Goal: Task Accomplishment & Management: Use online tool/utility

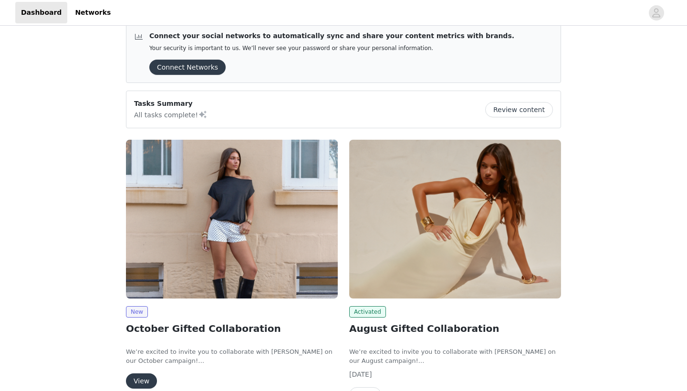
scroll to position [61, 0]
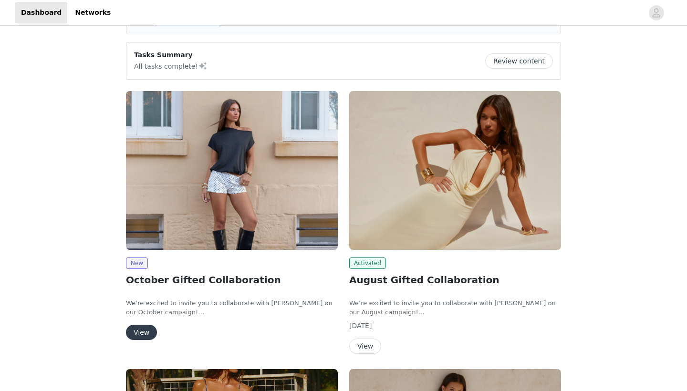
click at [141, 333] on button "View" at bounding box center [141, 332] width 31 height 15
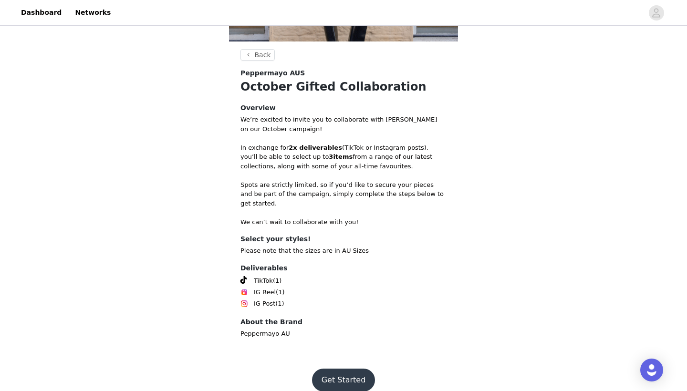
scroll to position [158, 0]
click at [353, 369] on button "Get Started" at bounding box center [343, 380] width 63 height 23
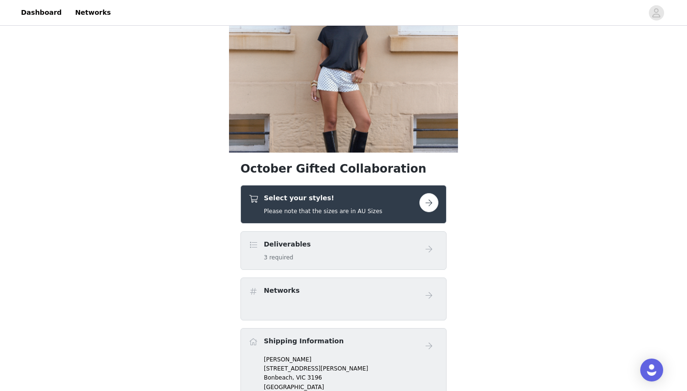
scroll to position [61, 0]
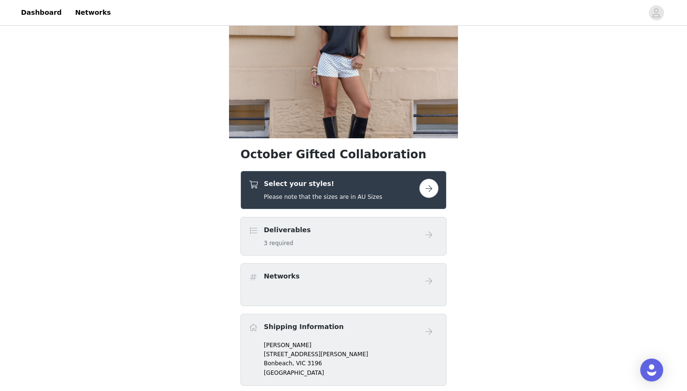
click at [305, 242] on div "Deliverables 3 required" at bounding box center [334, 236] width 171 height 22
click at [431, 188] on button "button" at bounding box center [429, 188] width 19 height 19
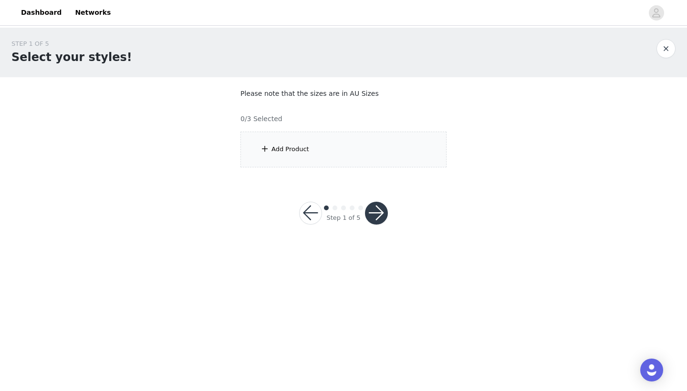
click at [296, 156] on div "Add Product" at bounding box center [344, 150] width 206 height 36
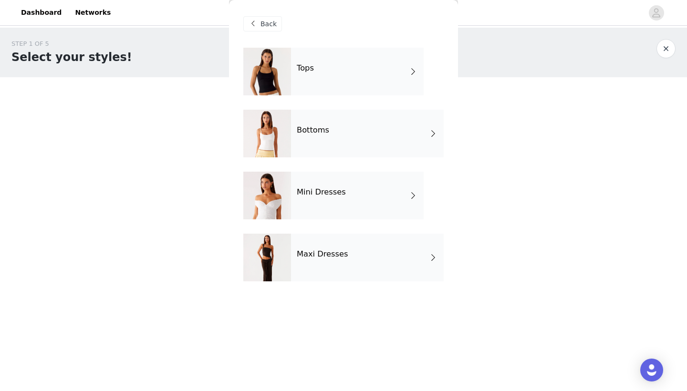
click at [335, 74] on div "Tops" at bounding box center [357, 72] width 133 height 48
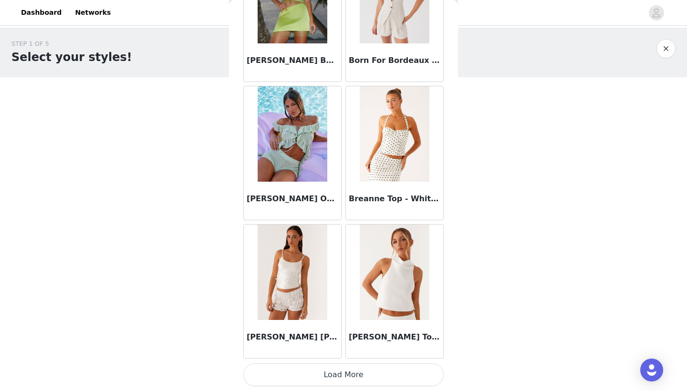
click at [357, 377] on button "Load More" at bounding box center [343, 375] width 200 height 23
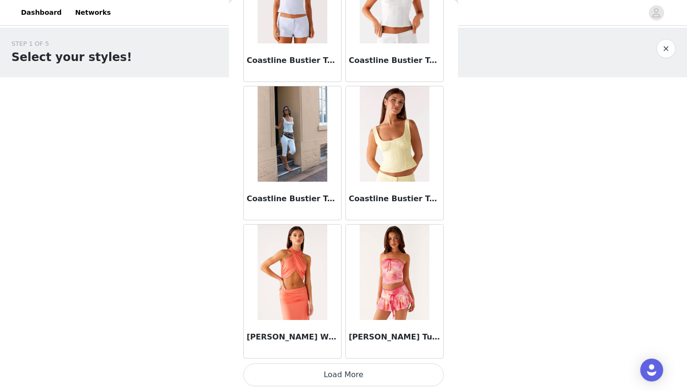
click at [335, 372] on button "Load More" at bounding box center [343, 375] width 200 height 23
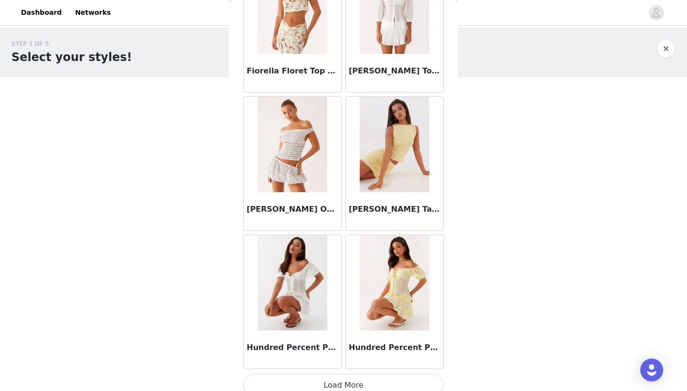
scroll to position [3828, 0]
click at [295, 157] on img at bounding box center [292, 143] width 69 height 95
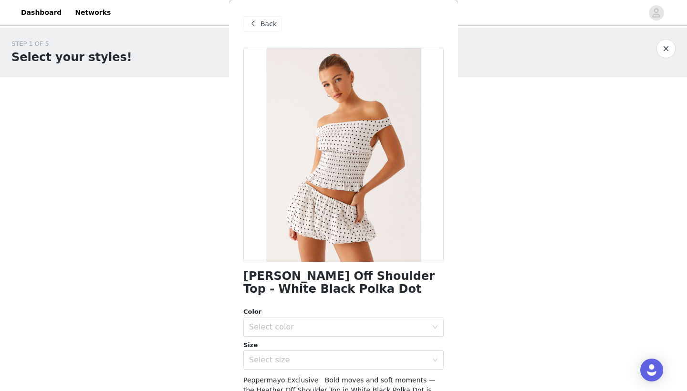
scroll to position [0, 0]
click at [263, 27] on span "Back" at bounding box center [269, 24] width 16 height 10
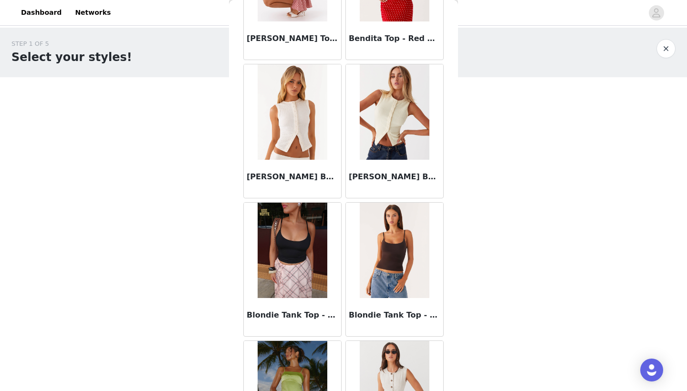
scroll to position [803, 0]
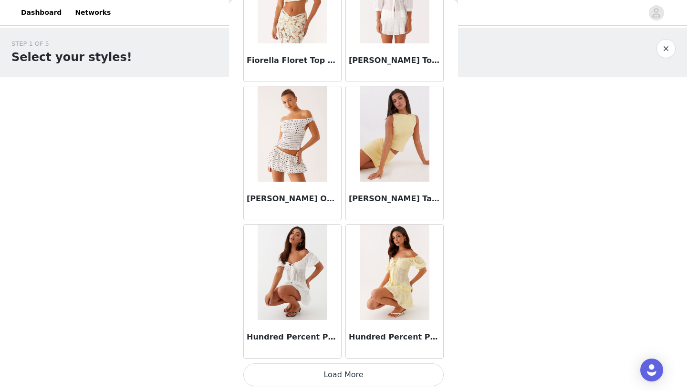
click at [357, 374] on button "Load More" at bounding box center [343, 375] width 200 height 23
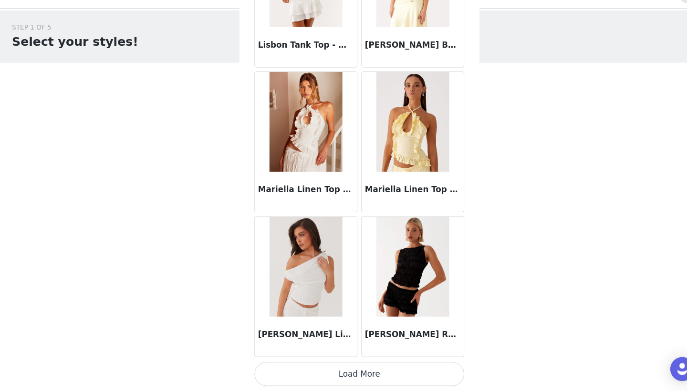
scroll to position [0, 0]
click at [344, 364] on button "Load More" at bounding box center [343, 375] width 200 height 23
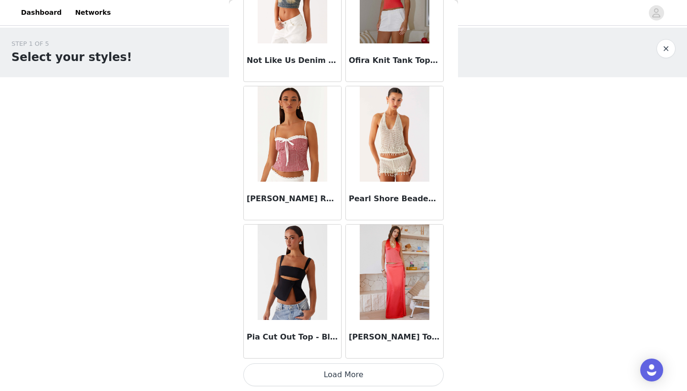
click at [353, 373] on button "Load More" at bounding box center [343, 375] width 200 height 23
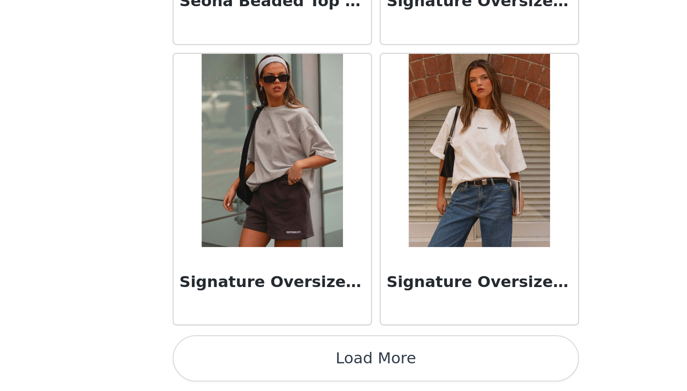
click at [243, 364] on button "Load More" at bounding box center [343, 375] width 200 height 23
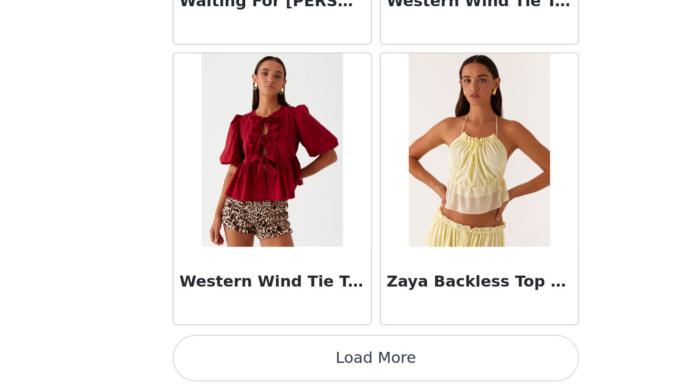
click at [243, 364] on button "Load More" at bounding box center [343, 375] width 200 height 23
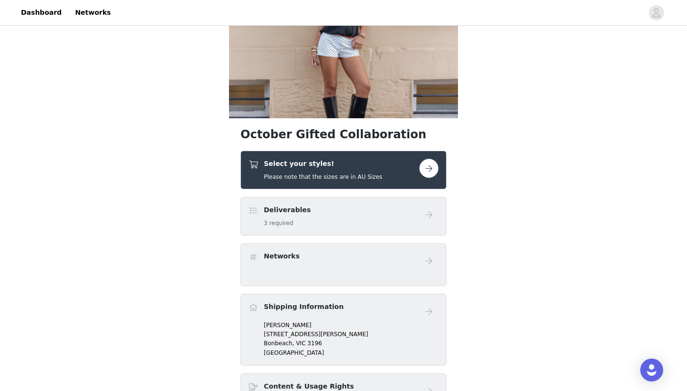
click at [430, 168] on button "button" at bounding box center [429, 168] width 19 height 19
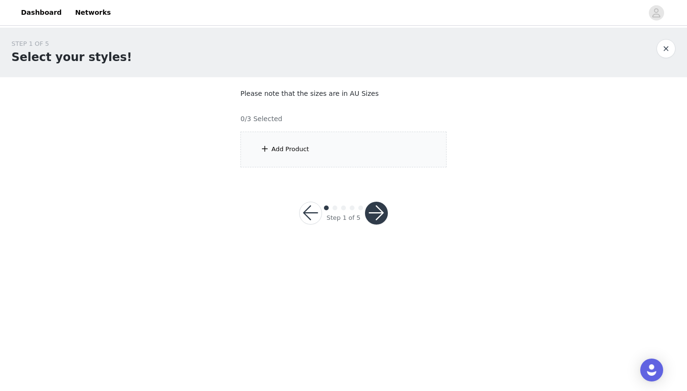
click at [293, 147] on div "Add Product" at bounding box center [291, 150] width 38 height 10
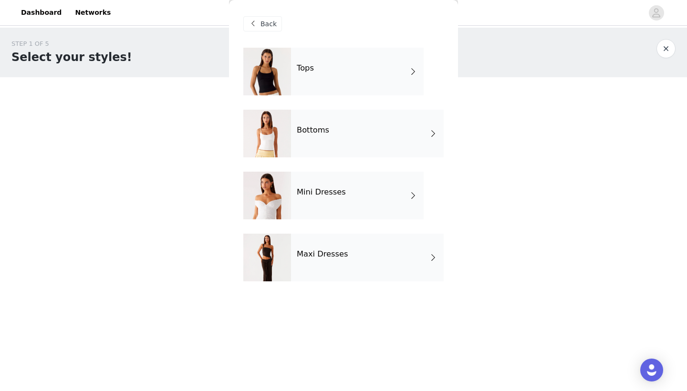
scroll to position [0, 0]
click at [322, 140] on div "Bottoms" at bounding box center [367, 134] width 153 height 48
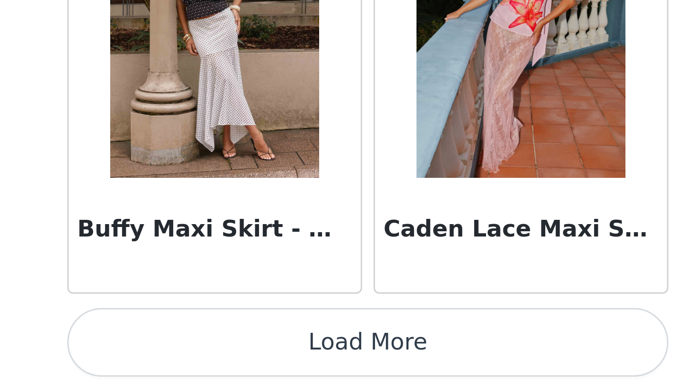
scroll to position [0, 0]
click at [243, 364] on button "Load More" at bounding box center [343, 375] width 200 height 23
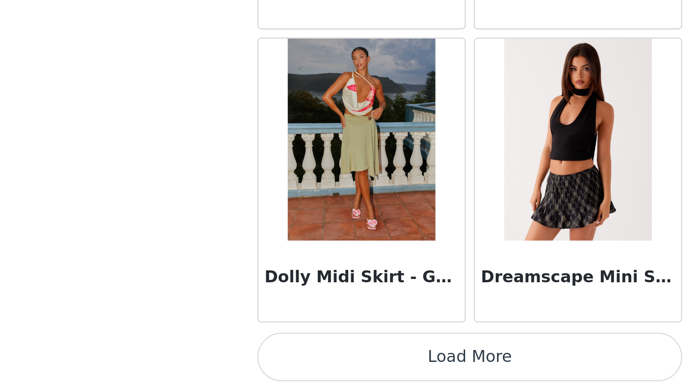
click at [243, 364] on button "Load More" at bounding box center [343, 375] width 200 height 23
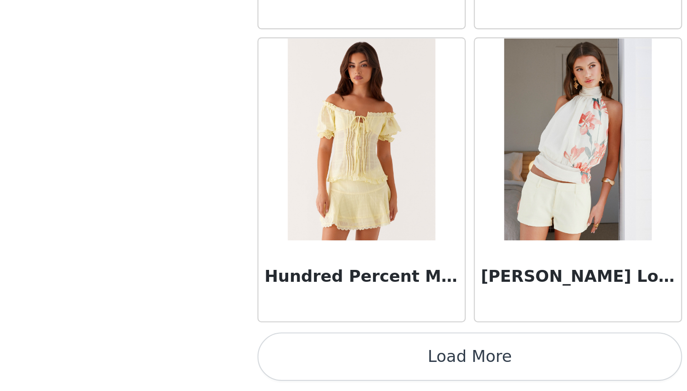
click at [243, 364] on button "Load More" at bounding box center [343, 375] width 200 height 23
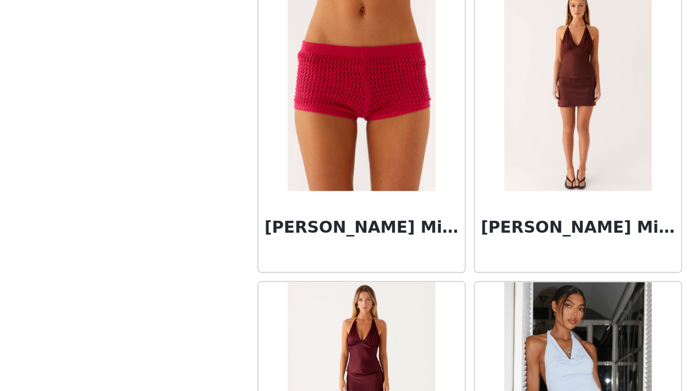
scroll to position [5057, 0]
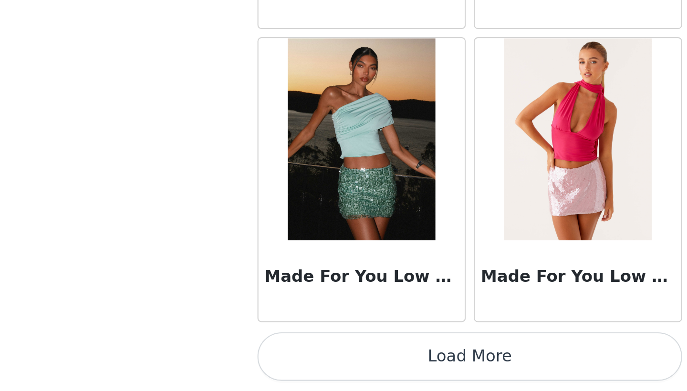
click at [243, 364] on button "Load More" at bounding box center [343, 375] width 200 height 23
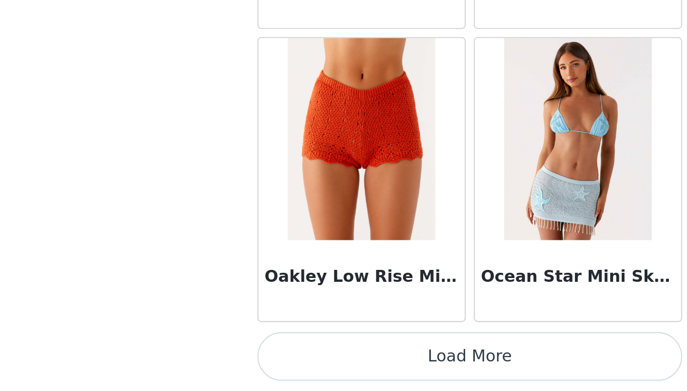
scroll to position [0, 0]
click at [243, 364] on button "Load More" at bounding box center [343, 375] width 200 height 23
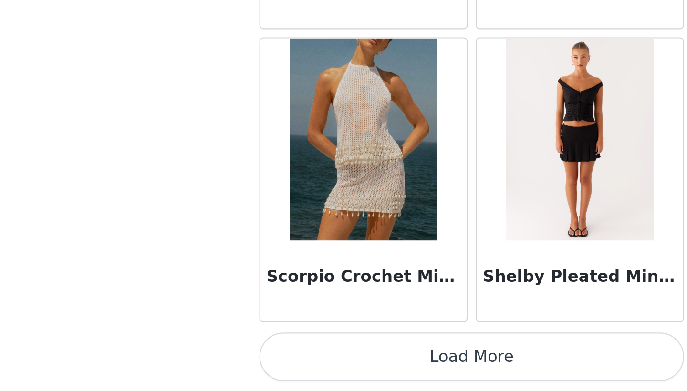
click at [243, 364] on button "Load More" at bounding box center [343, 375] width 200 height 23
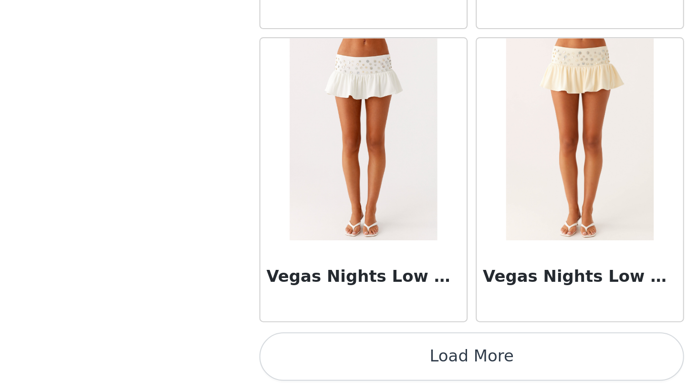
click at [243, 364] on button "Load More" at bounding box center [343, 375] width 200 height 23
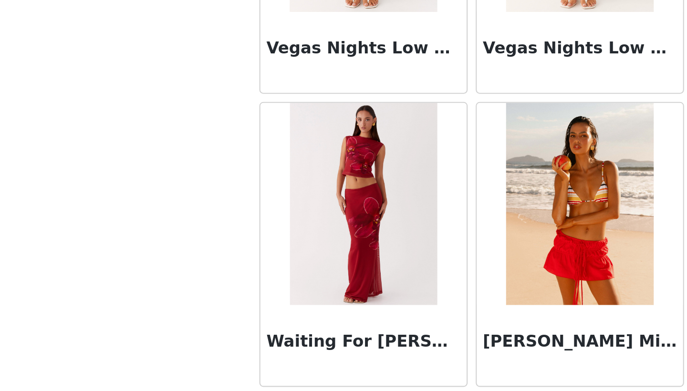
scroll to position [9482, 0]
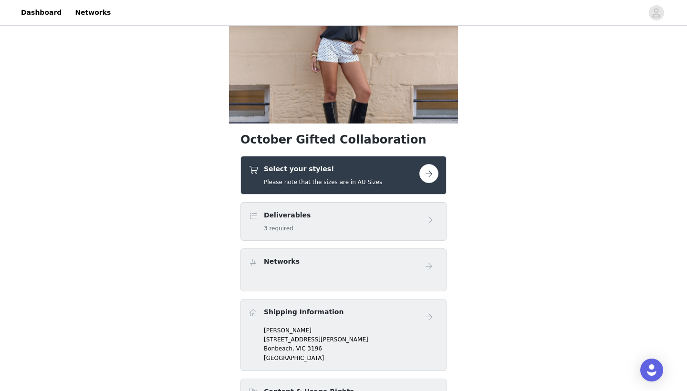
scroll to position [78, 0]
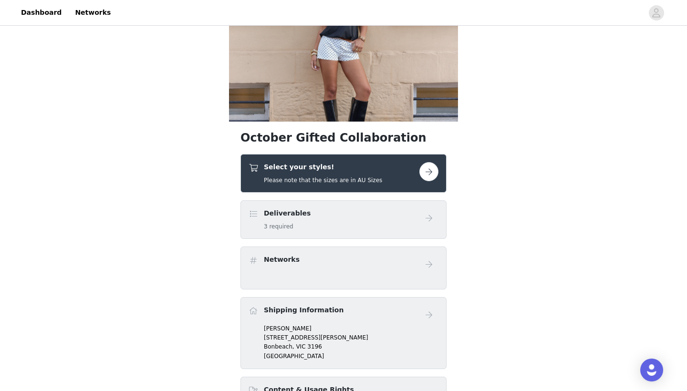
click at [429, 176] on button "button" at bounding box center [429, 171] width 19 height 19
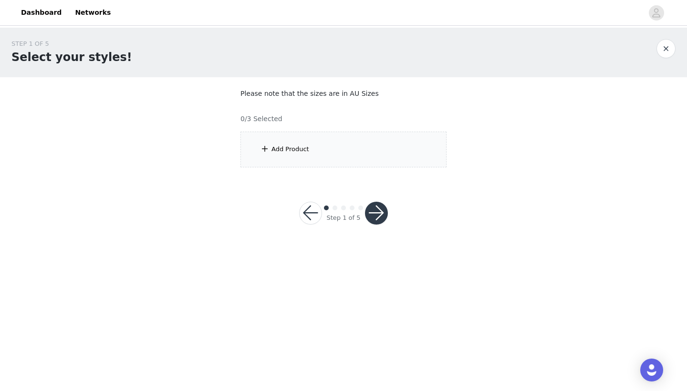
click at [292, 143] on div "Add Product" at bounding box center [344, 150] width 206 height 36
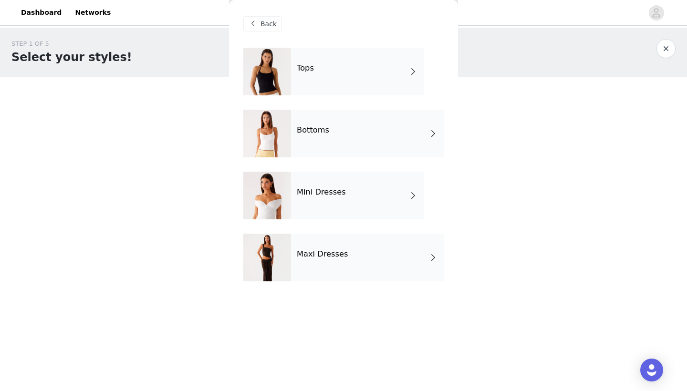
click at [327, 207] on div "Mini Dresses" at bounding box center [357, 196] width 133 height 48
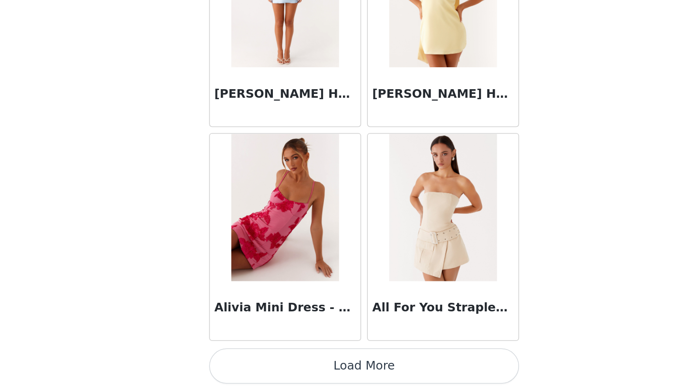
click at [243, 364] on button "Load More" at bounding box center [343, 375] width 200 height 23
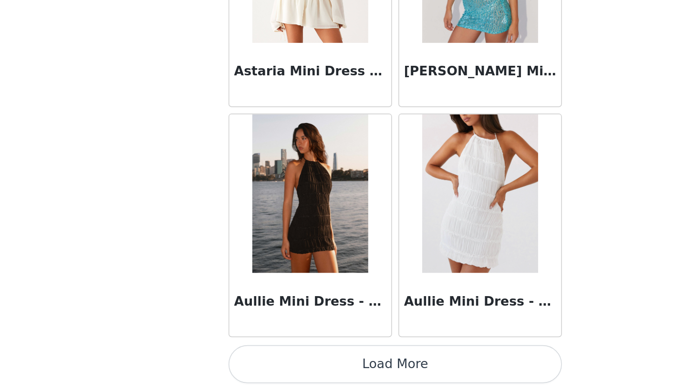
click at [268, 364] on button "Load More" at bounding box center [343, 375] width 200 height 23
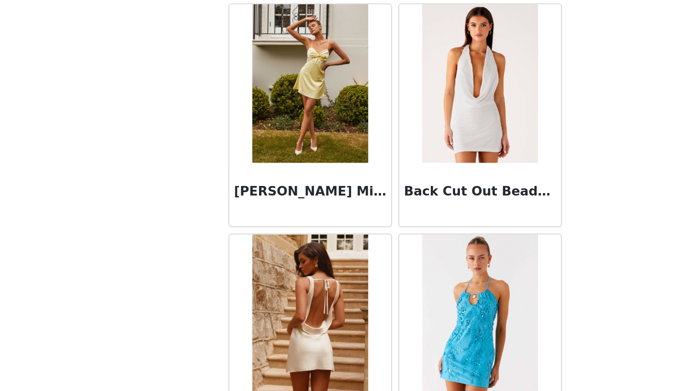
scroll to position [3070, 0]
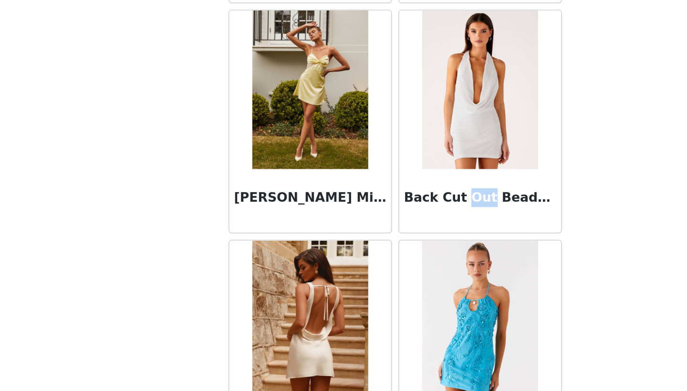
click at [360, 162] on img at bounding box center [394, 209] width 69 height 95
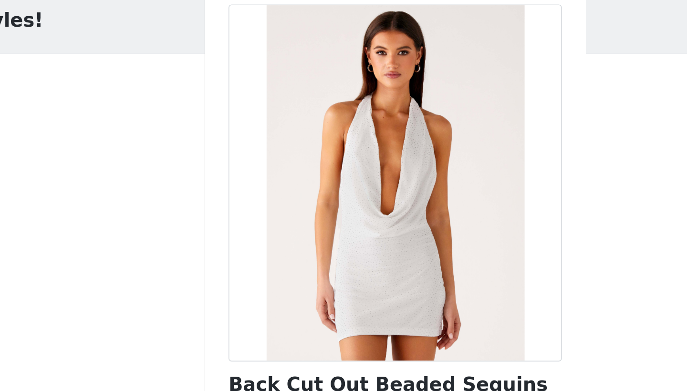
scroll to position [0, 0]
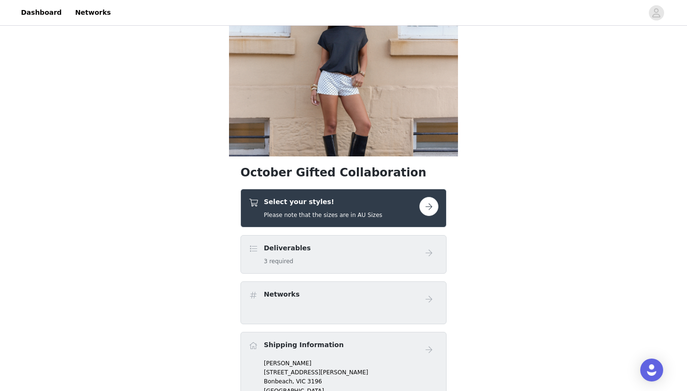
scroll to position [49, 0]
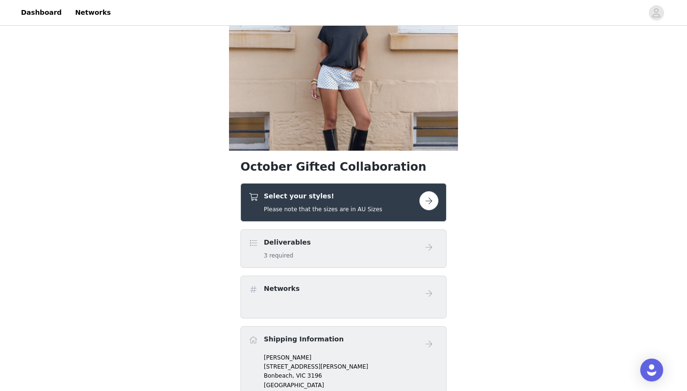
click at [291, 254] on h5 "3 required" at bounding box center [287, 256] width 47 height 9
click at [436, 204] on button "button" at bounding box center [429, 200] width 19 height 19
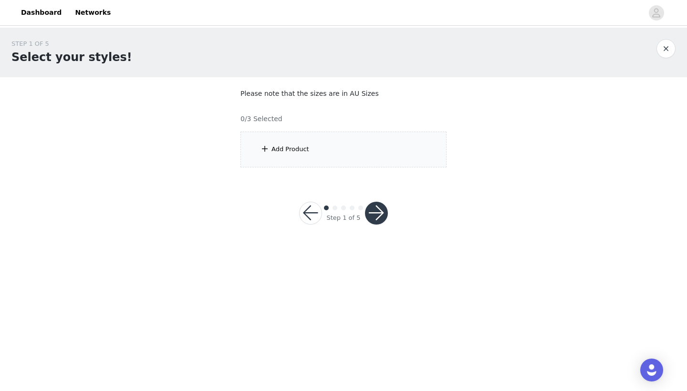
click at [288, 150] on div "Add Product" at bounding box center [291, 150] width 38 height 10
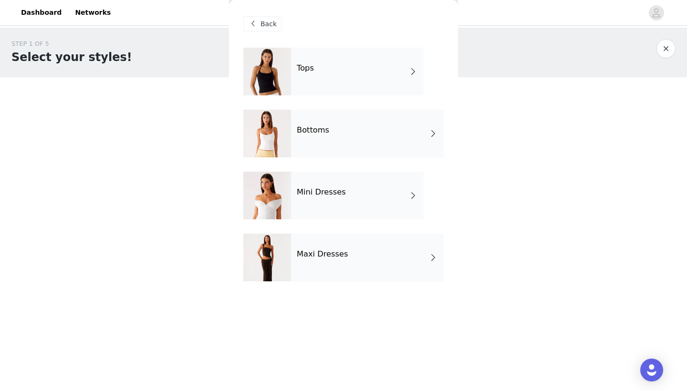
click at [324, 262] on div "Maxi Dresses" at bounding box center [367, 258] width 153 height 48
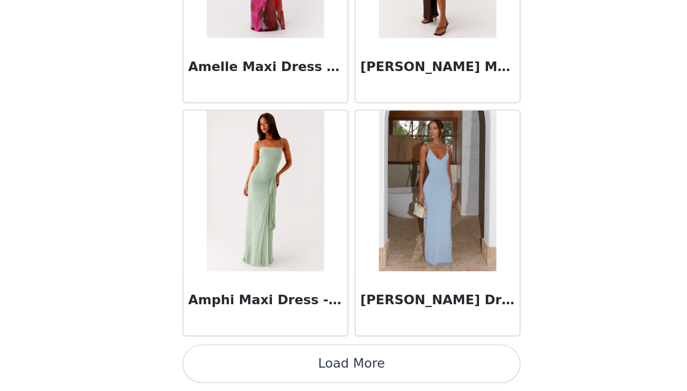
click at [243, 364] on button "Load More" at bounding box center [343, 375] width 200 height 23
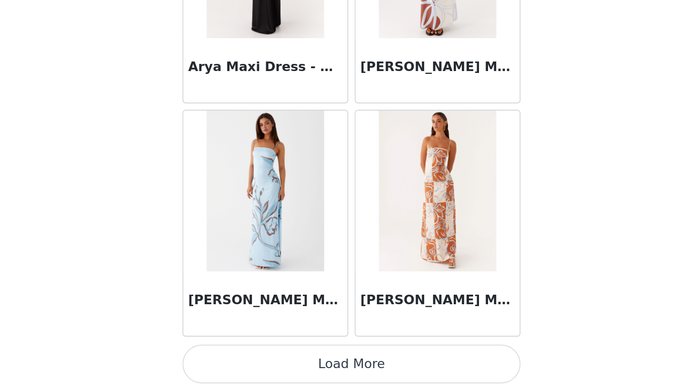
click at [243, 364] on button "Load More" at bounding box center [343, 375] width 200 height 23
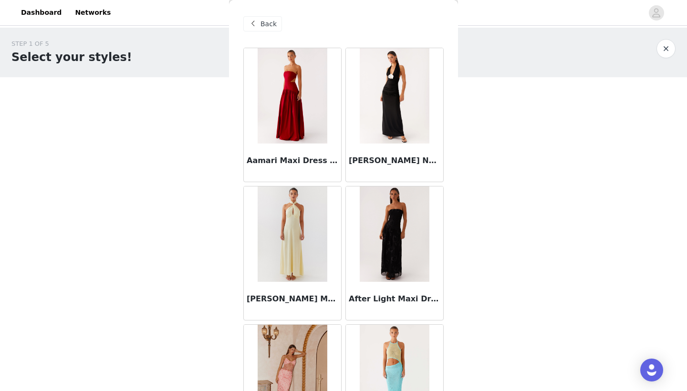
click at [259, 21] on div "Back" at bounding box center [262, 23] width 39 height 15
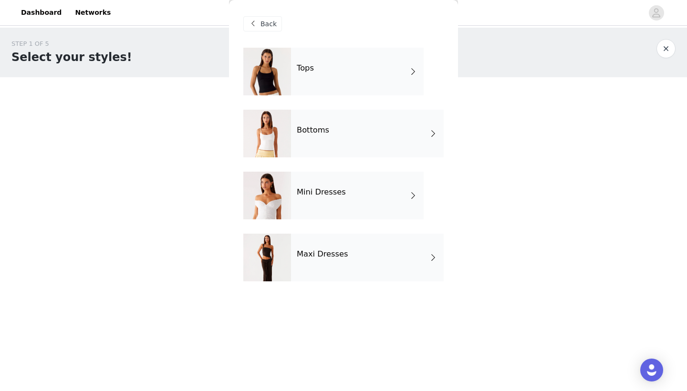
click at [304, 80] on div "Tops" at bounding box center [357, 72] width 133 height 48
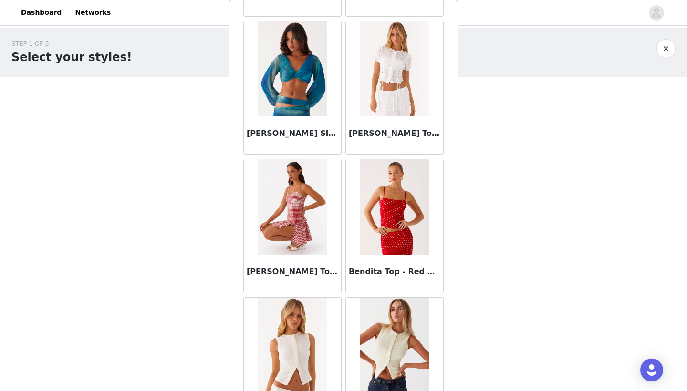
scroll to position [507, 0]
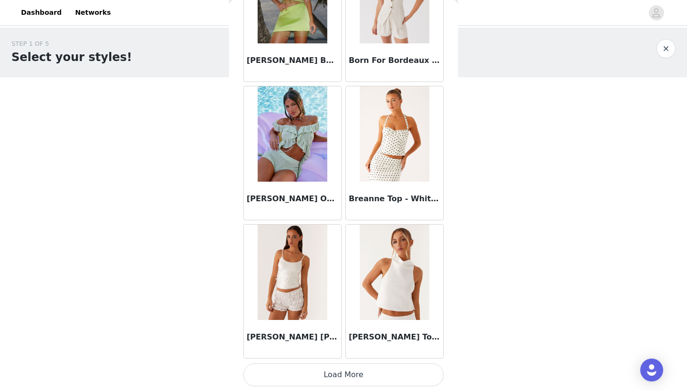
click at [368, 372] on button "Load More" at bounding box center [343, 375] width 200 height 23
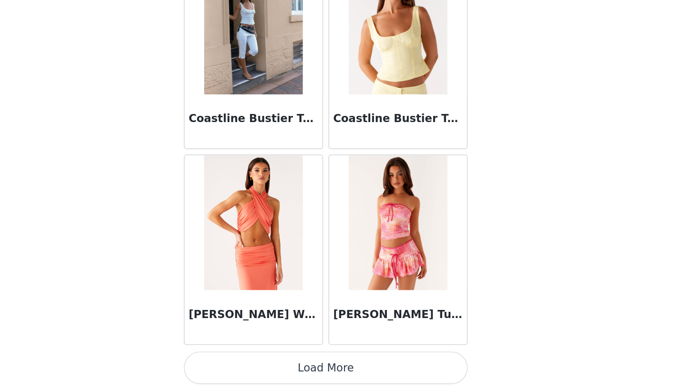
scroll to position [0, 0]
click at [243, 364] on button "Load More" at bounding box center [343, 375] width 200 height 23
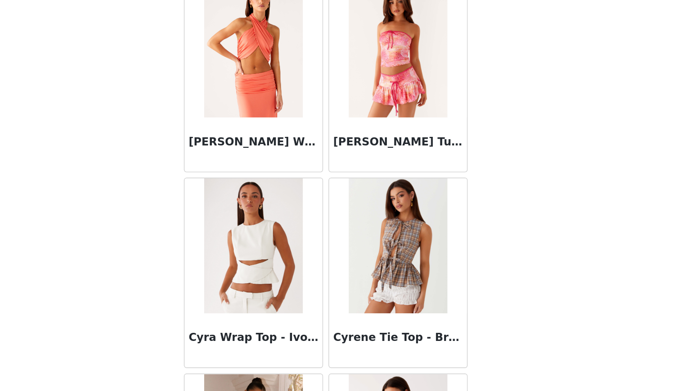
scroll to position [2829, 0]
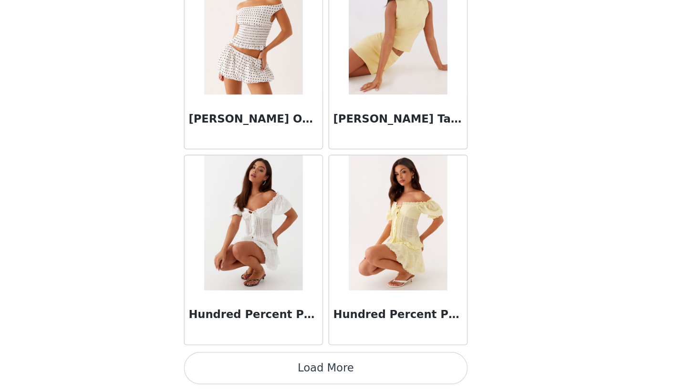
click at [245, 364] on button "Load More" at bounding box center [343, 375] width 200 height 23
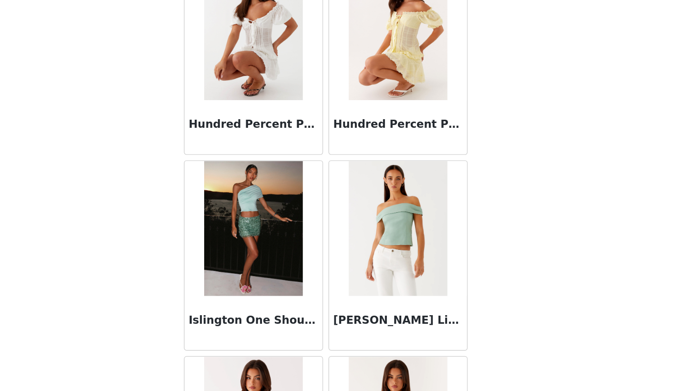
scroll to position [3982, 0]
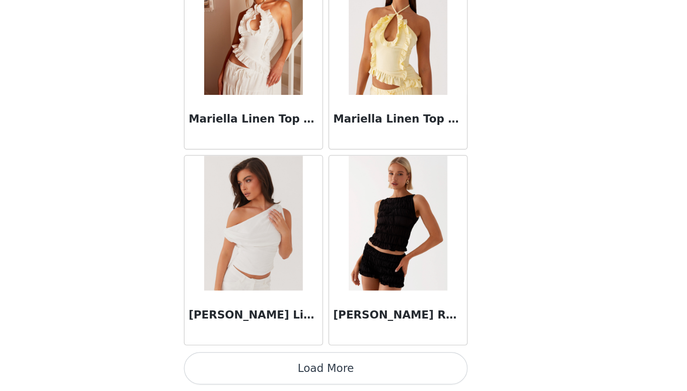
click at [243, 364] on button "Load More" at bounding box center [343, 375] width 200 height 23
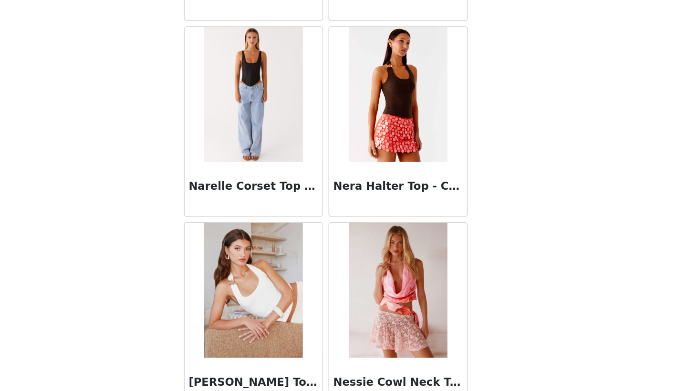
scroll to position [6003, 0]
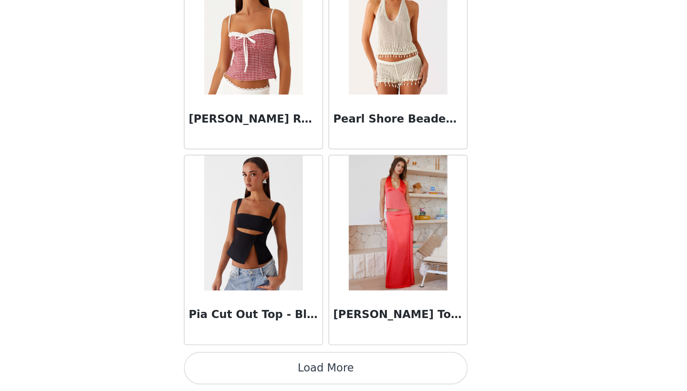
click at [249, 364] on button "Load More" at bounding box center [343, 375] width 200 height 23
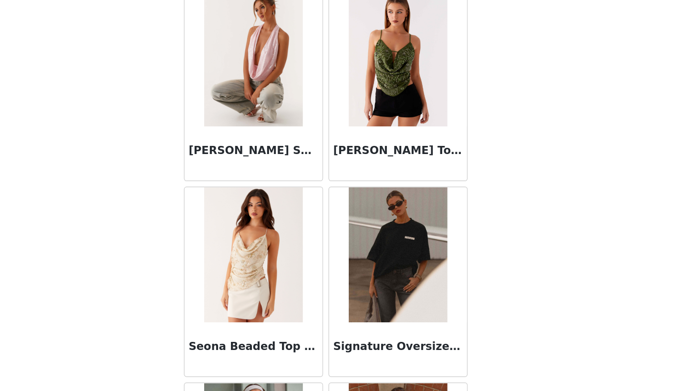
scroll to position [7628, 0]
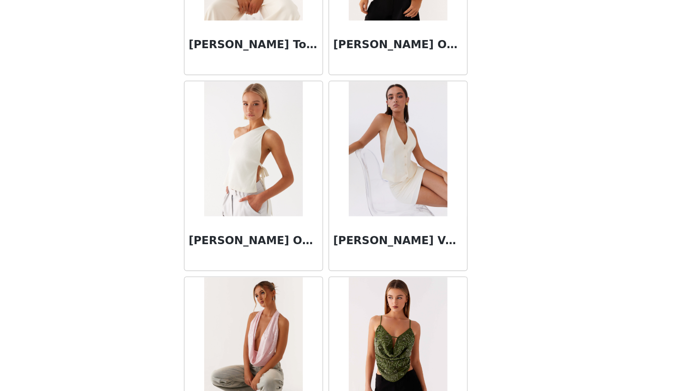
click at [258, 172] on img at bounding box center [292, 219] width 69 height 95
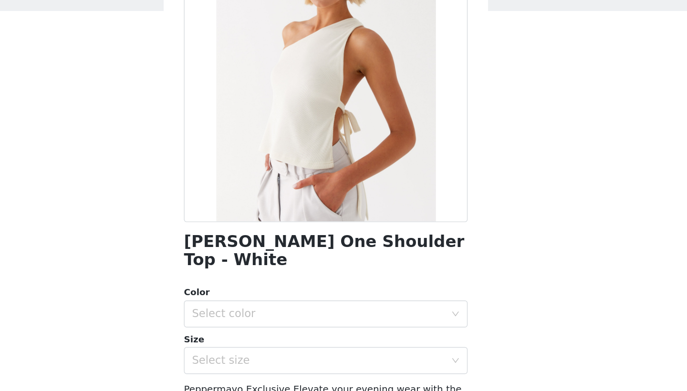
scroll to position [83, 0]
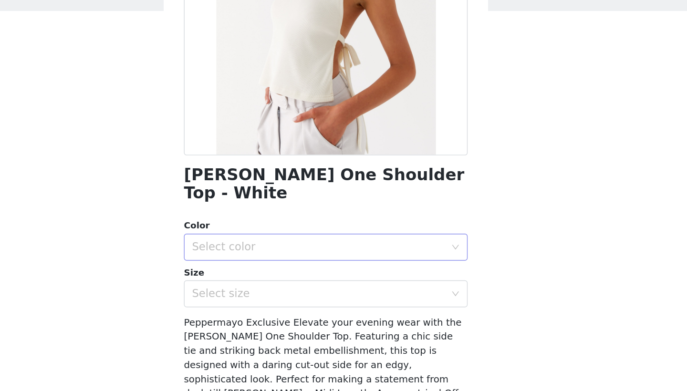
click at [249, 240] on div "Select color" at bounding box center [338, 245] width 179 height 10
click at [243, 244] on li "White" at bounding box center [343, 251] width 200 height 15
click at [249, 273] on div "Select size" at bounding box center [338, 278] width 179 height 10
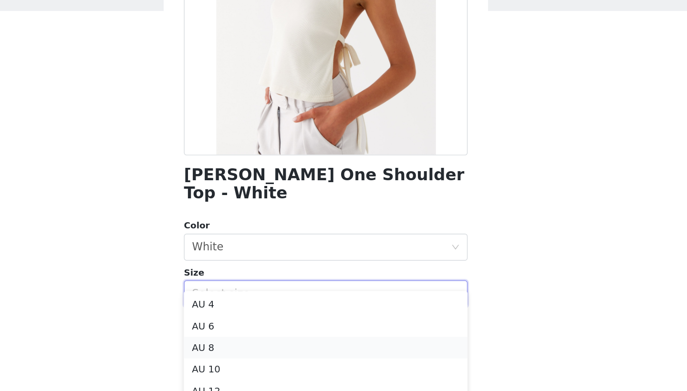
click at [243, 308] on li "AU 8" at bounding box center [343, 315] width 200 height 15
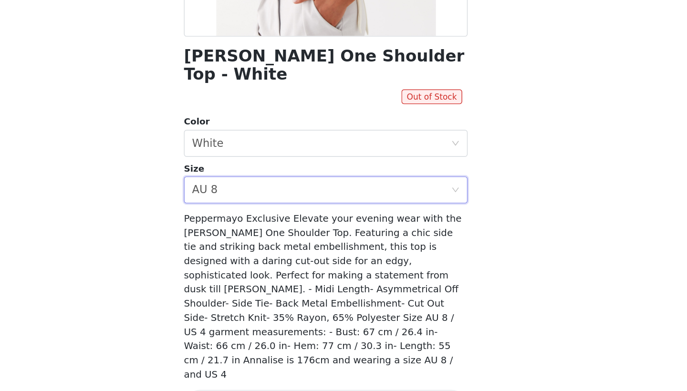
scroll to position [0, 0]
click at [308, 240] on div "Select size AU 8" at bounding box center [340, 249] width 183 height 18
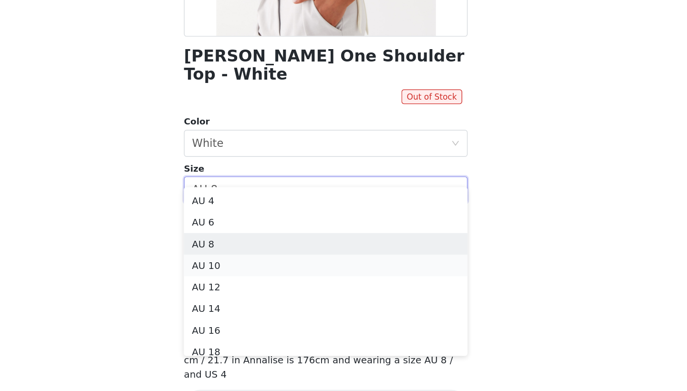
click at [243, 295] on li "AU 10" at bounding box center [343, 302] width 200 height 15
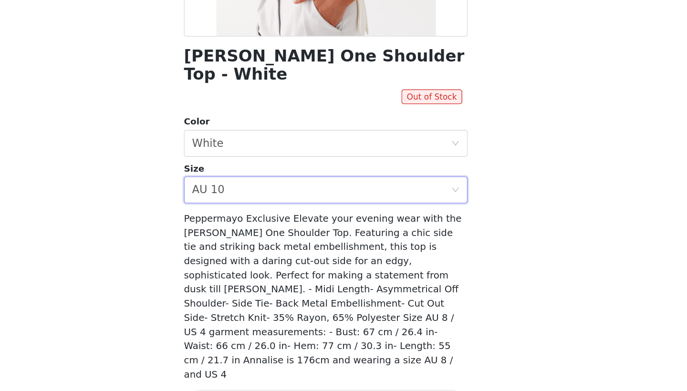
click at [243, 130] on div "[PERSON_NAME] One Shoulder Top - White Out of Stock Color Select color White Si…" at bounding box center [343, 175] width 200 height 499
click at [249, 240] on div "Select size AU 10" at bounding box center [340, 249] width 183 height 18
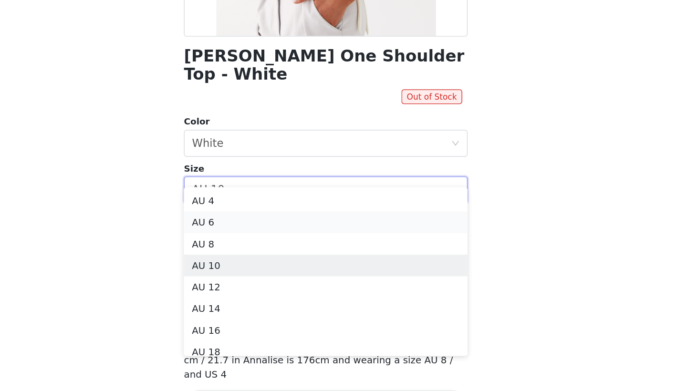
click at [243, 264] on li "AU 6" at bounding box center [343, 271] width 200 height 15
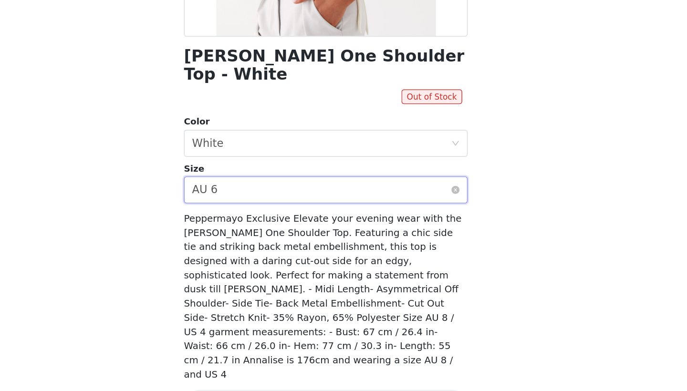
click at [249, 240] on div "Select size AU 6" at bounding box center [340, 249] width 183 height 18
click at [365, 113] on div "STEP 1 OF 5 Select your styles! Please note that the sizes are in AU Sizes 0/3 …" at bounding box center [343, 138] width 687 height 220
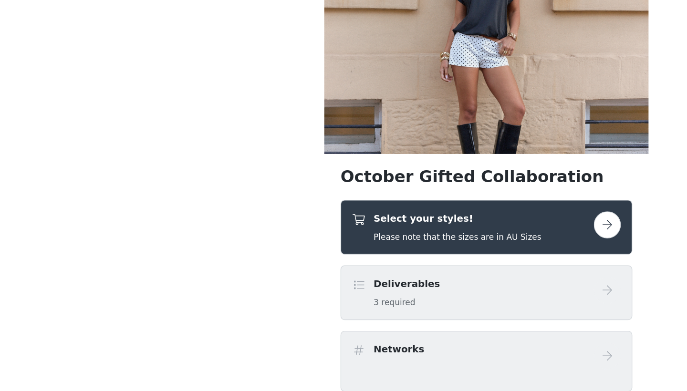
scroll to position [123, 0]
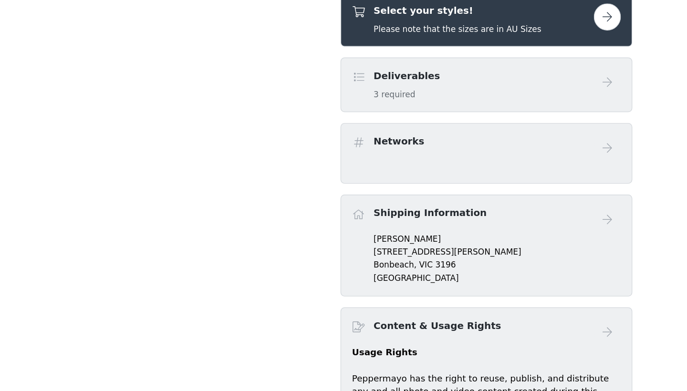
click at [285, 131] on h5 "Please note that the sizes are in AU Sizes" at bounding box center [323, 135] width 118 height 9
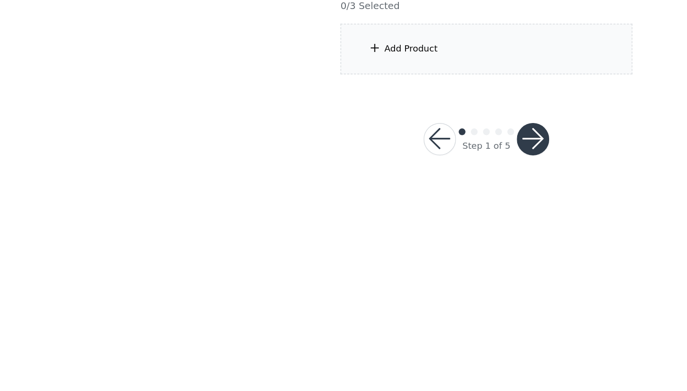
click at [282, 132] on div "Add Product" at bounding box center [344, 150] width 206 height 36
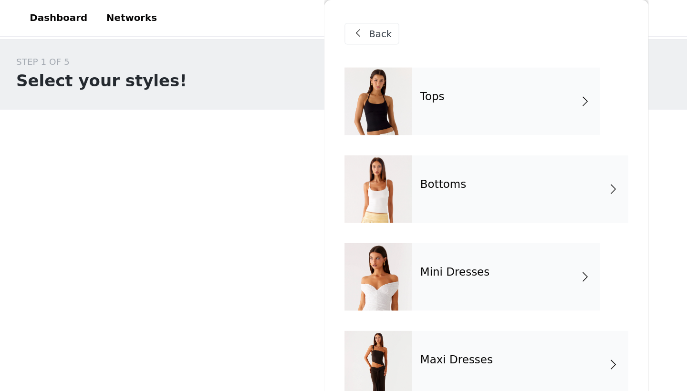
click at [302, 79] on div "Tops" at bounding box center [357, 72] width 133 height 48
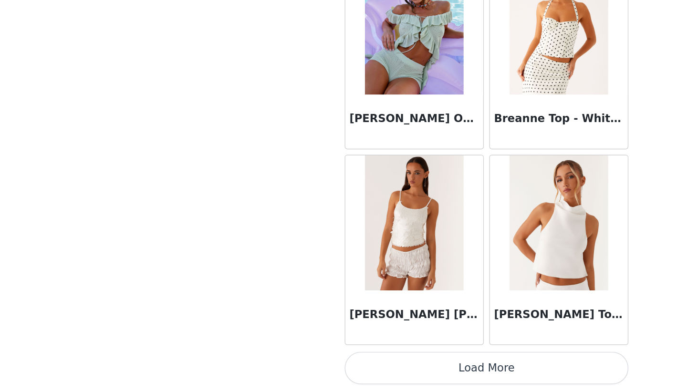
click at [354, 364] on button "Load More" at bounding box center [343, 375] width 200 height 23
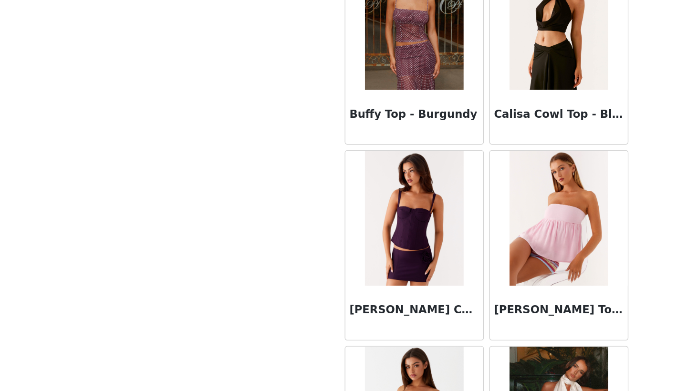
scroll to position [1383, 0]
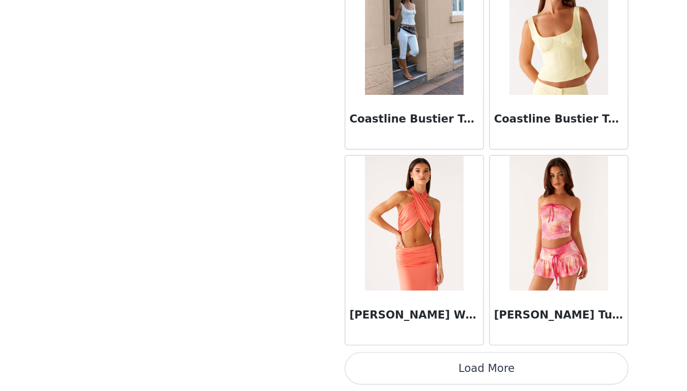
click at [348, 364] on button "Load More" at bounding box center [343, 375] width 200 height 23
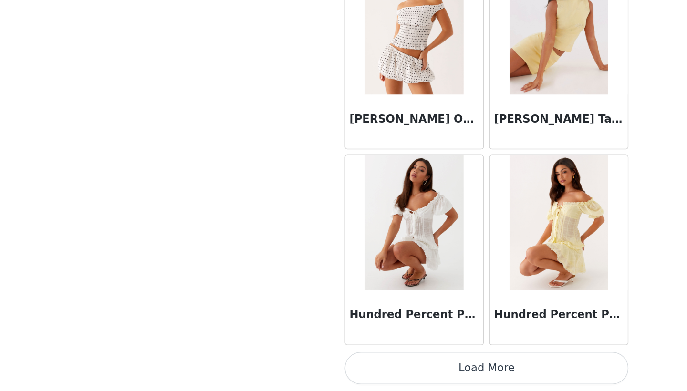
scroll to position [0, 0]
click at [342, 364] on button "Load More" at bounding box center [343, 375] width 200 height 23
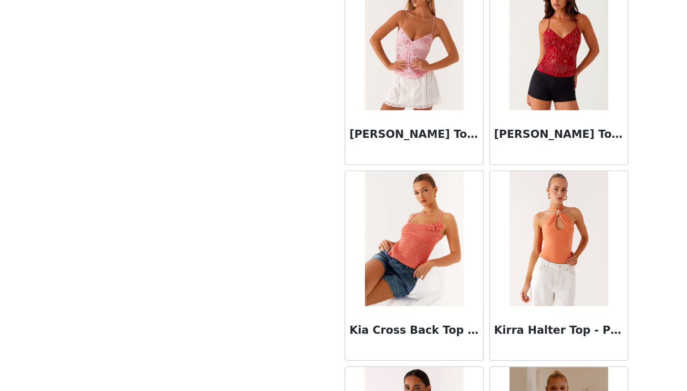
scroll to position [4967, 0]
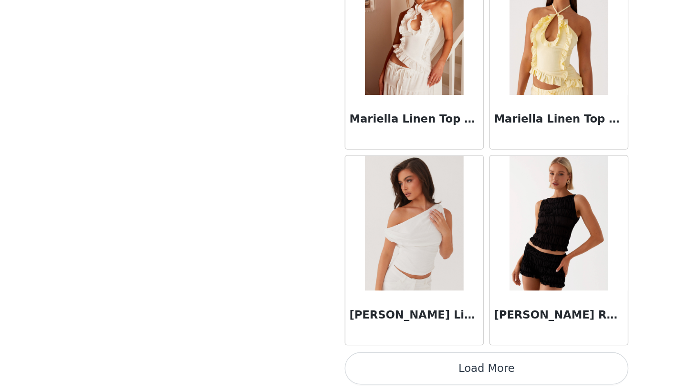
click at [346, 364] on button "Load More" at bounding box center [343, 375] width 200 height 23
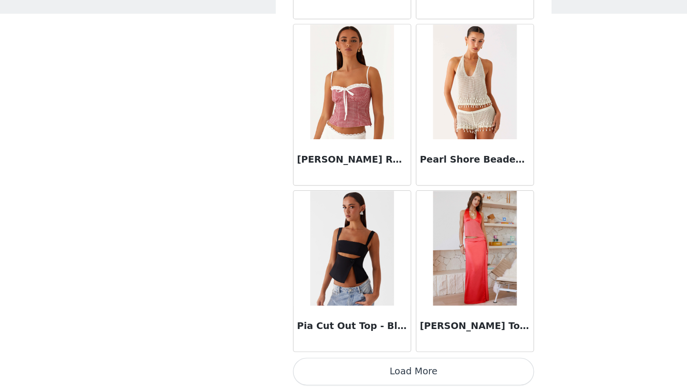
scroll to position [0, 0]
click at [350, 364] on button "Load More" at bounding box center [343, 375] width 200 height 23
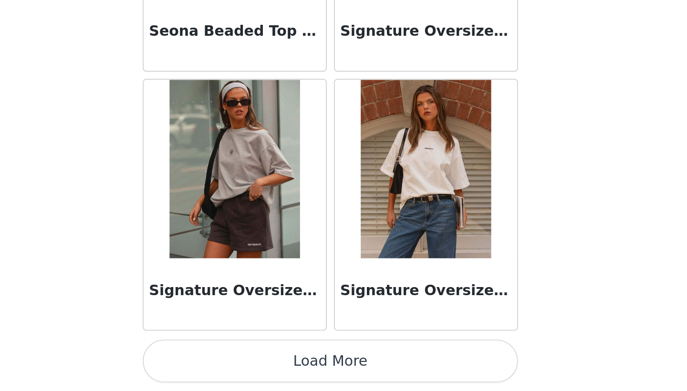
click at [243, 364] on button "Load More" at bounding box center [343, 375] width 200 height 23
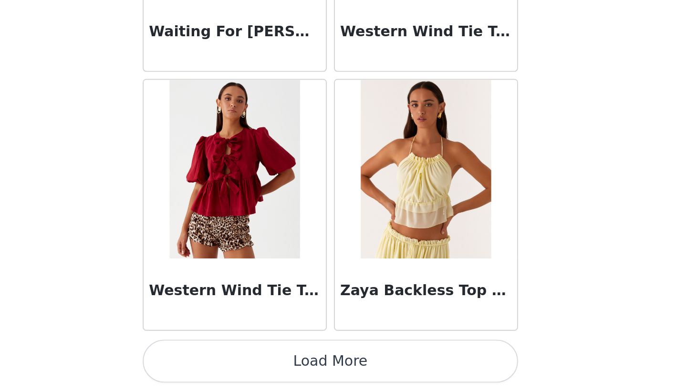
click at [243, 364] on button "Load More" at bounding box center [343, 375] width 200 height 23
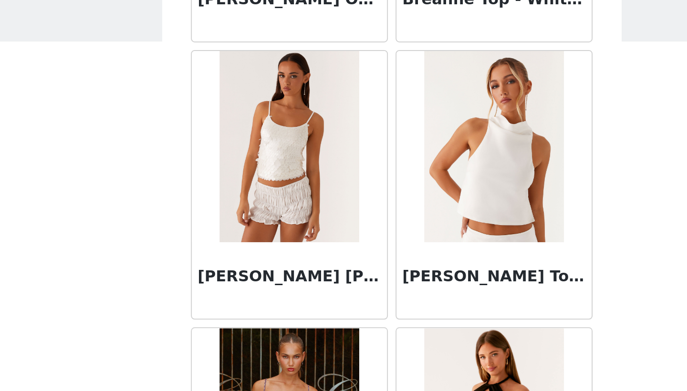
scroll to position [1214, 0]
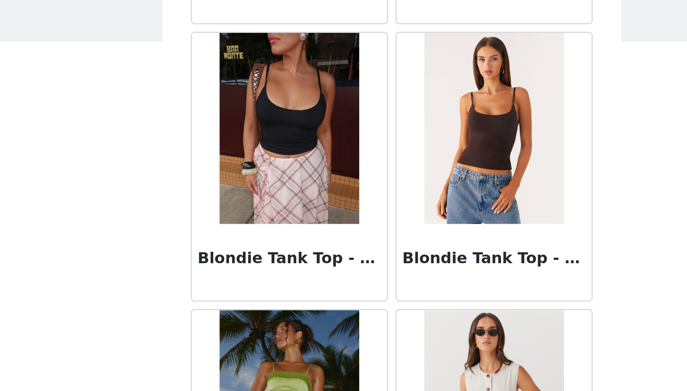
click at [258, 73] on img at bounding box center [292, 120] width 69 height 95
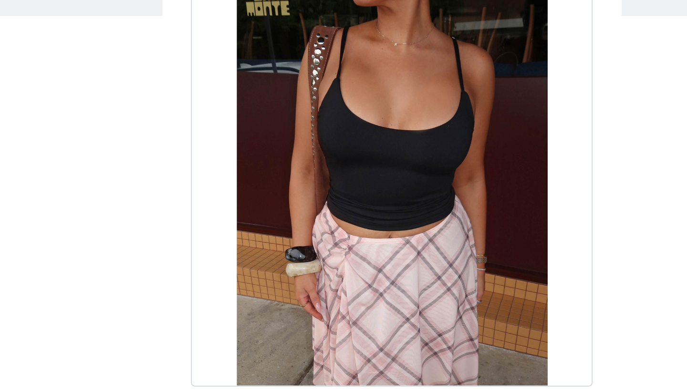
scroll to position [0, 0]
